Goal: Check status

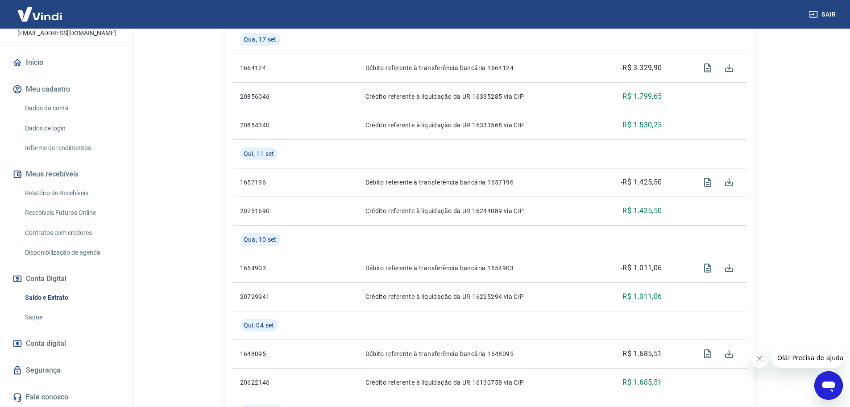
scroll to position [356, 0]
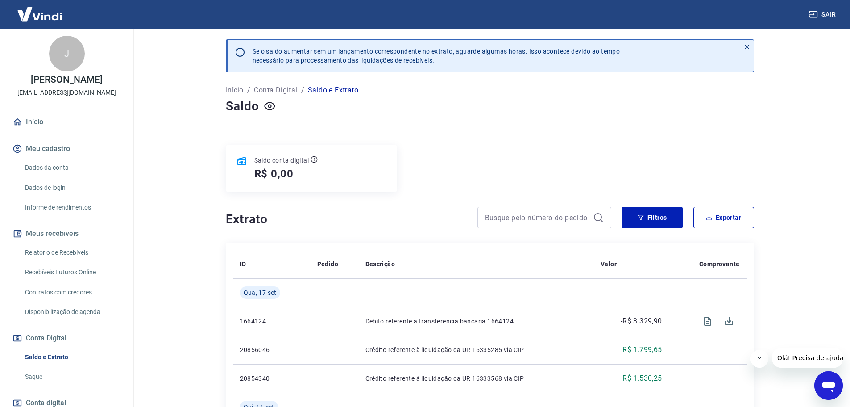
click at [284, 87] on p "Conta Digital" at bounding box center [275, 90] width 43 height 11
